Goal: Check status

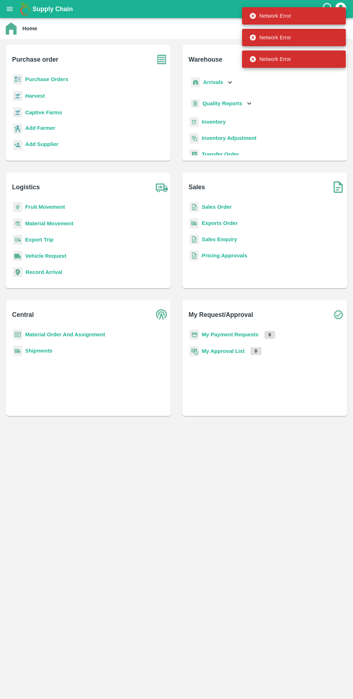
click at [241, 335] on b "My Payment Requests" at bounding box center [230, 335] width 57 height 6
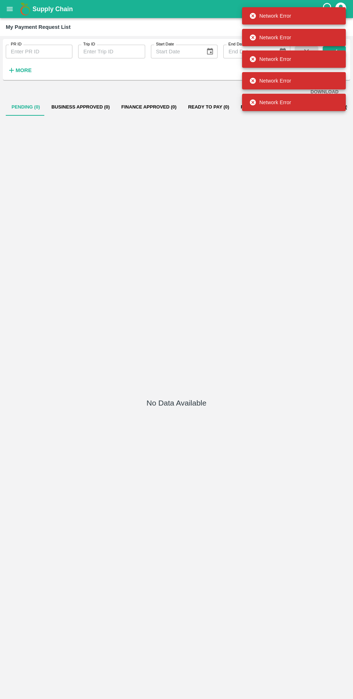
click at [76, 107] on button "Business Approved (0)" at bounding box center [81, 106] width 70 height 17
